Goal: Register for event/course

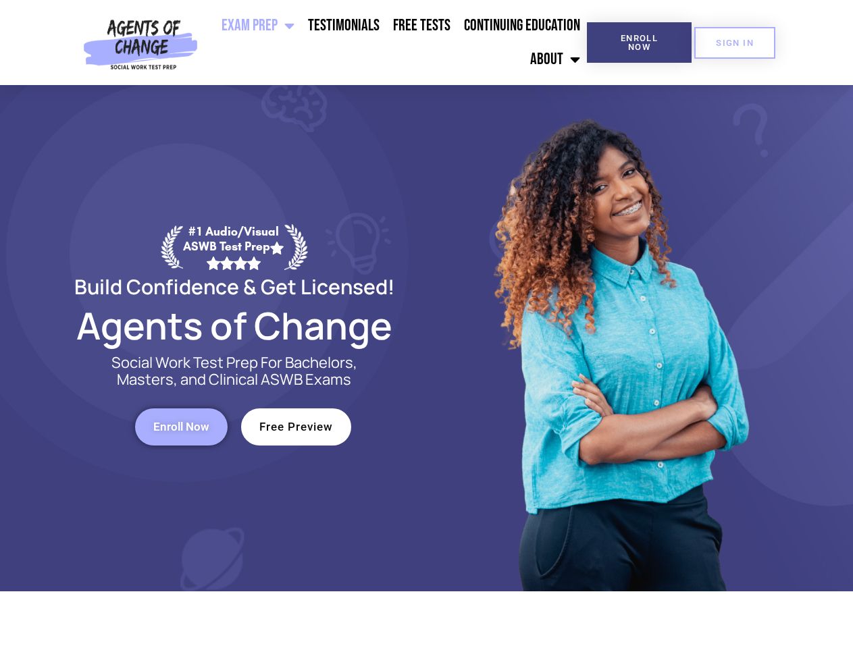
click at [427, 324] on div at bounding box center [619, 338] width 385 height 506
click at [395, 43] on ul "Exam Prep BSW Exam Prep: ASWB Bachelors Level Exam LMSW Exam Prep: ASWB Masters…" at bounding box center [395, 43] width 384 height 68
click at [639, 43] on span "Enroll Now" at bounding box center [638, 43] width 61 height 18
click at [735, 43] on span "SIGN IN" at bounding box center [735, 42] width 38 height 9
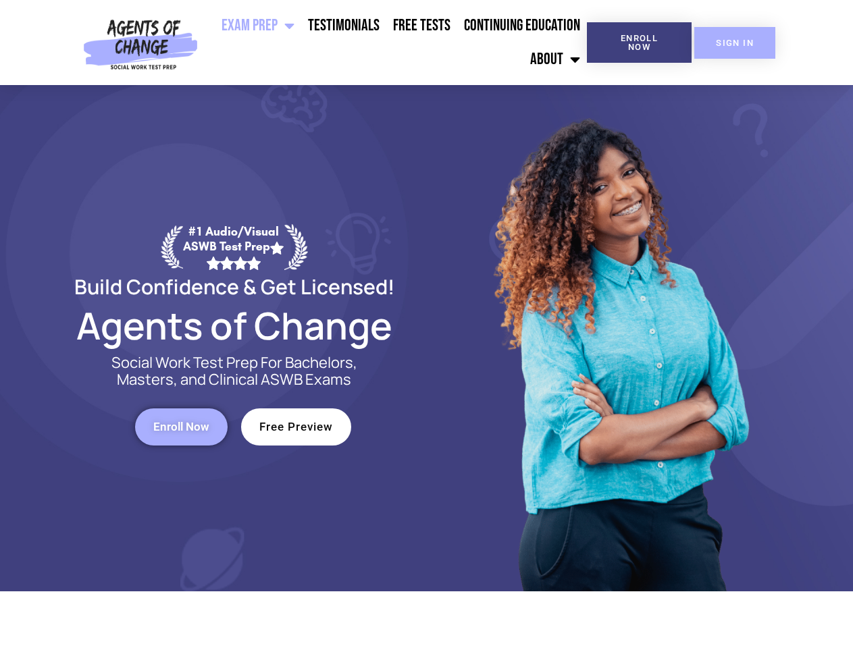
click at [735, 43] on span "SIGN IN" at bounding box center [735, 42] width 38 height 9
click at [181, 427] on span "Enroll Now" at bounding box center [181, 426] width 56 height 11
click at [296, 427] on span "Free Preview" at bounding box center [296, 426] width 74 height 11
